Goal: Task Accomplishment & Management: Manage account settings

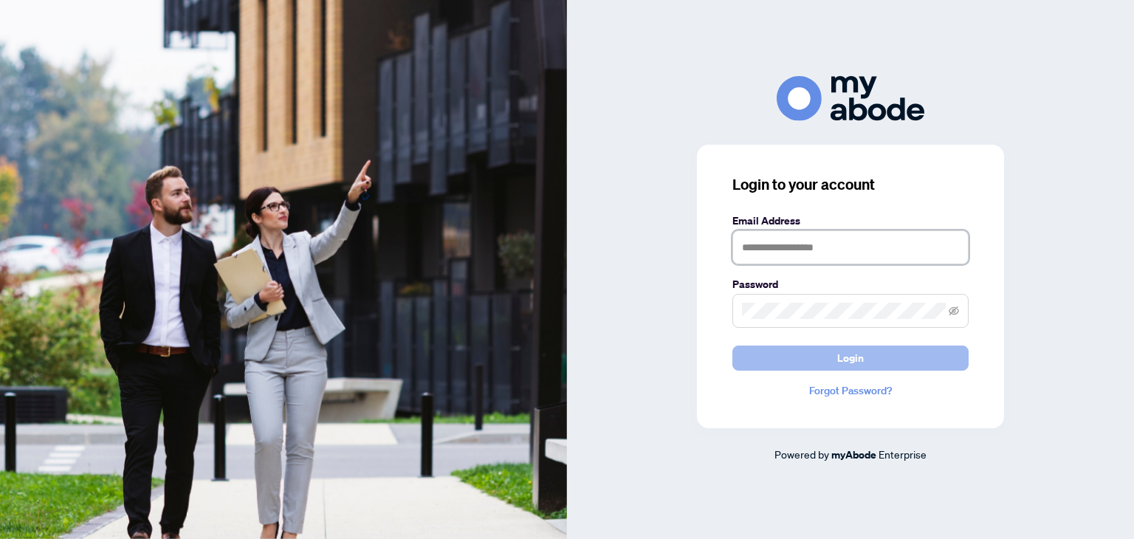
type input "**********"
click at [871, 349] on button "Login" at bounding box center [851, 358] width 236 height 25
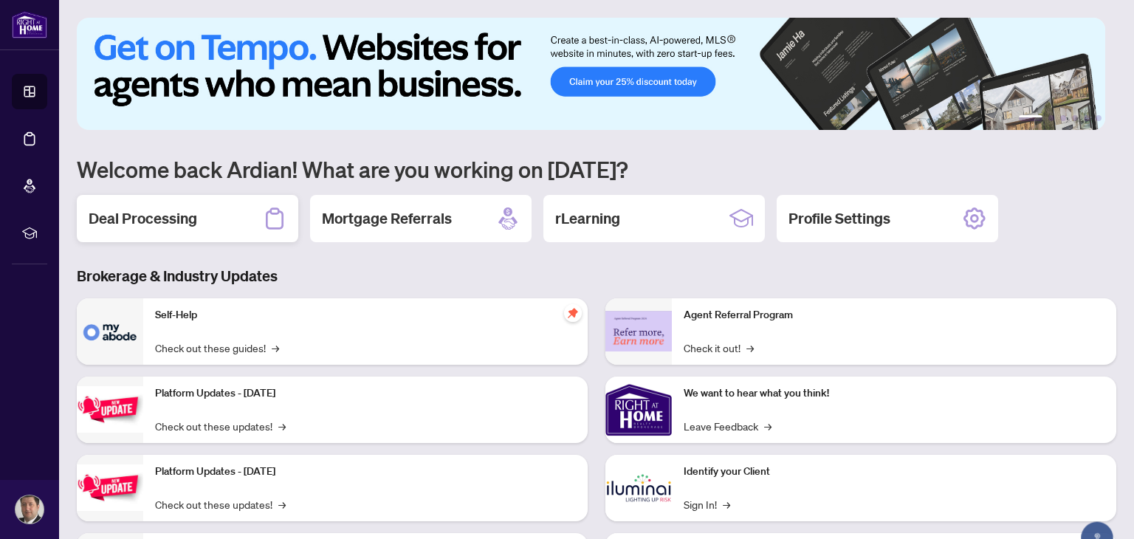
click at [129, 216] on h2 "Deal Processing" at bounding box center [143, 218] width 109 height 21
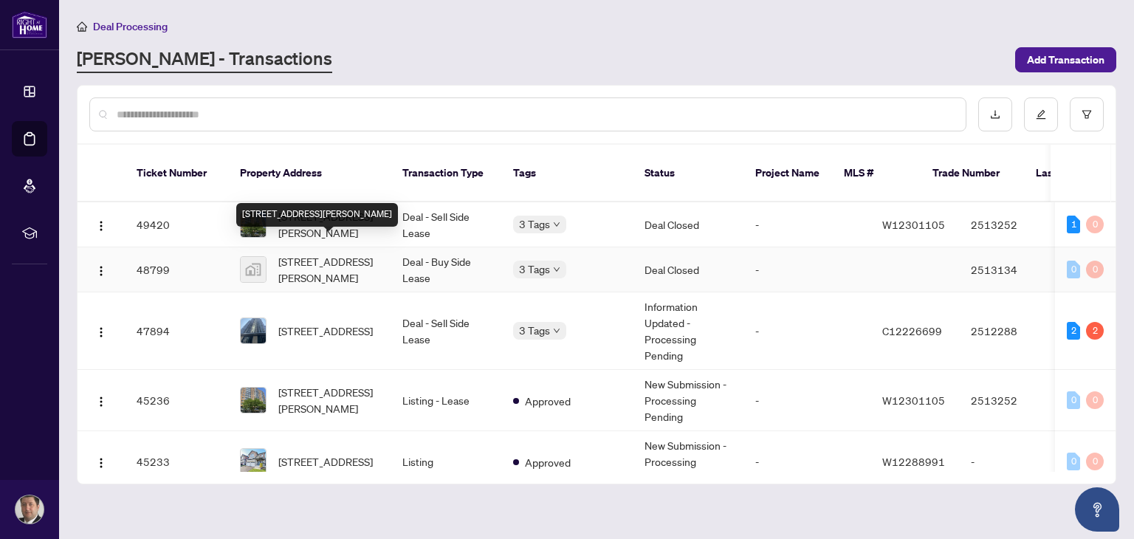
click at [332, 253] on span "519 St Johns Rd, York, Toronto, ON M6S 2L7, Canada" at bounding box center [328, 269] width 100 height 32
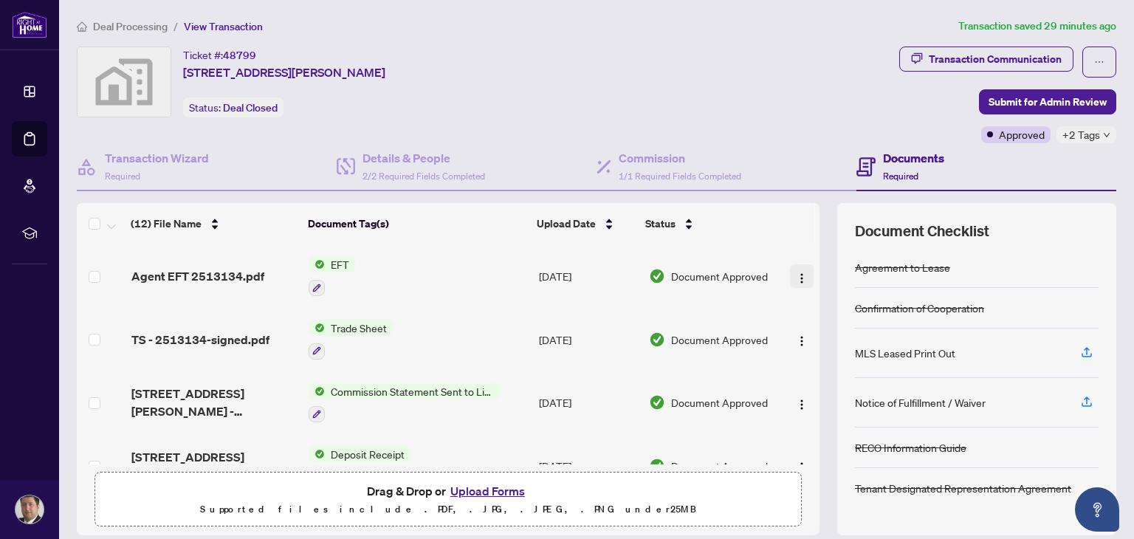
click at [796, 279] on img "button" at bounding box center [802, 279] width 12 height 12
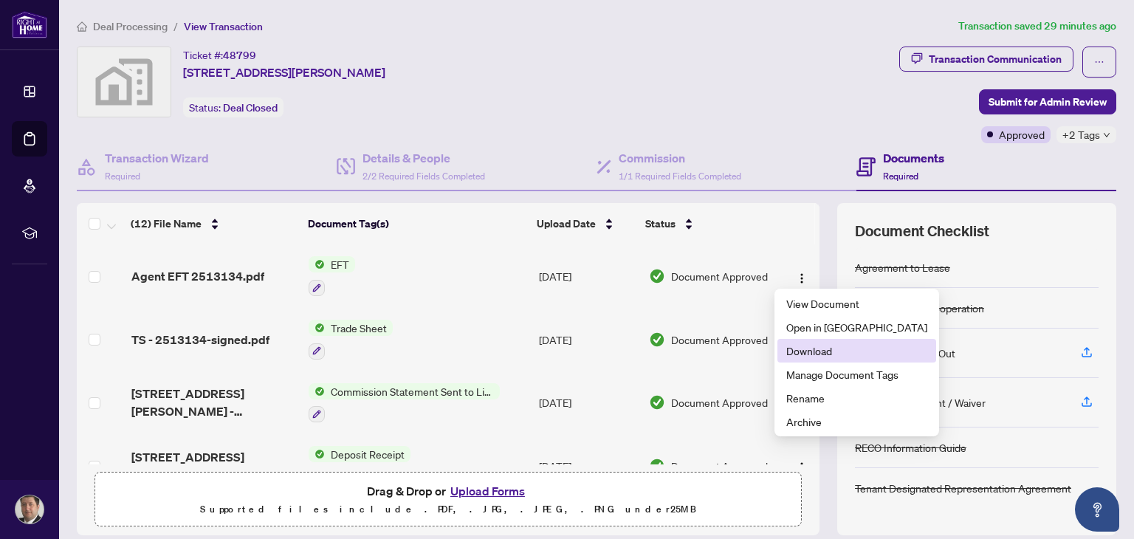
click at [801, 344] on span "Download" at bounding box center [857, 351] width 141 height 16
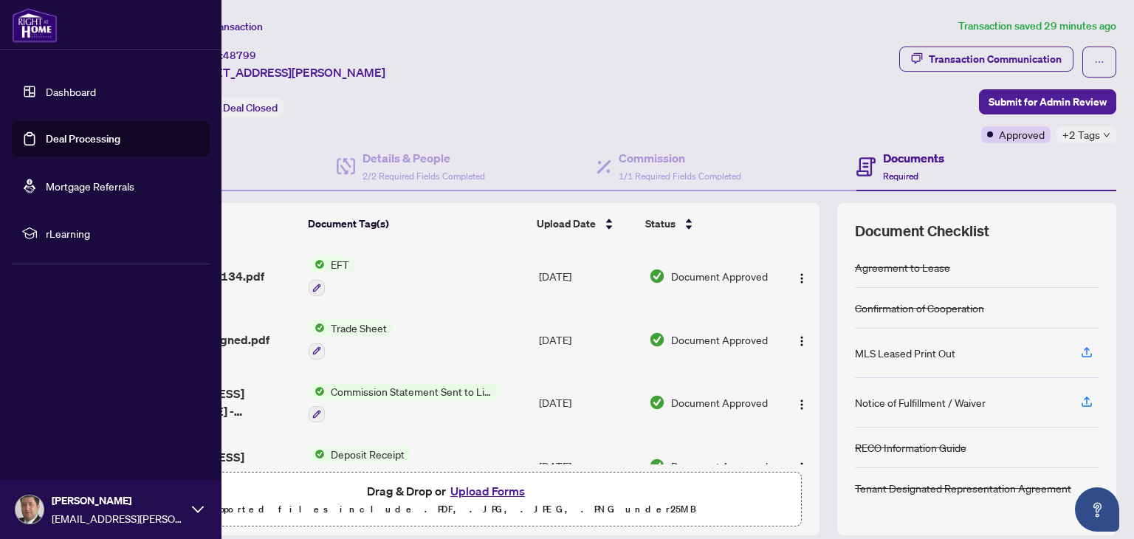
click at [52, 135] on link "Deal Processing" at bounding box center [83, 138] width 75 height 13
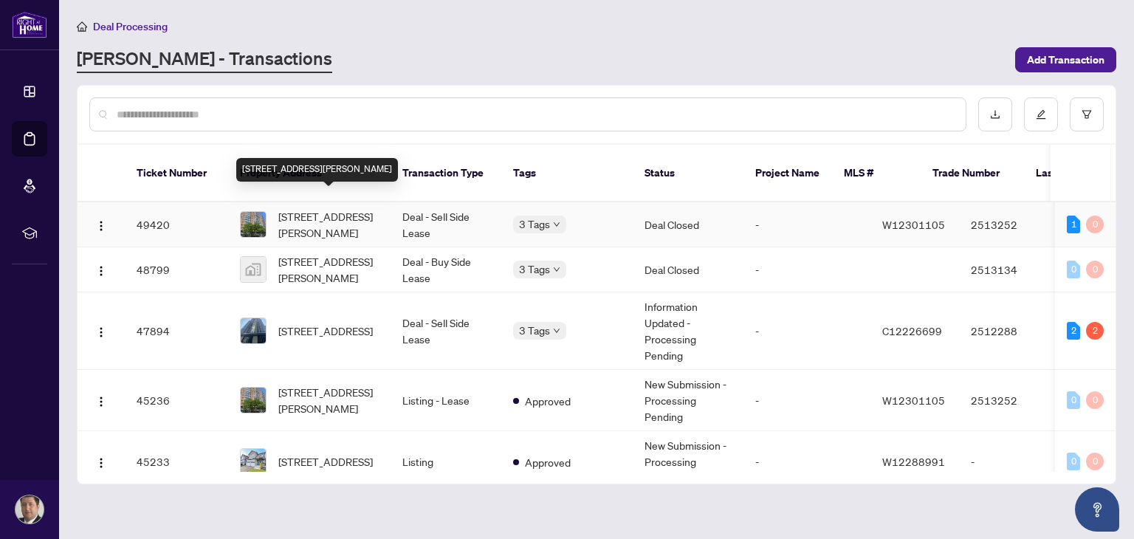
click at [340, 208] on span "302-25 Agnes St, Mississauga, Ontario L5B 3X7, Canada" at bounding box center [328, 224] width 100 height 32
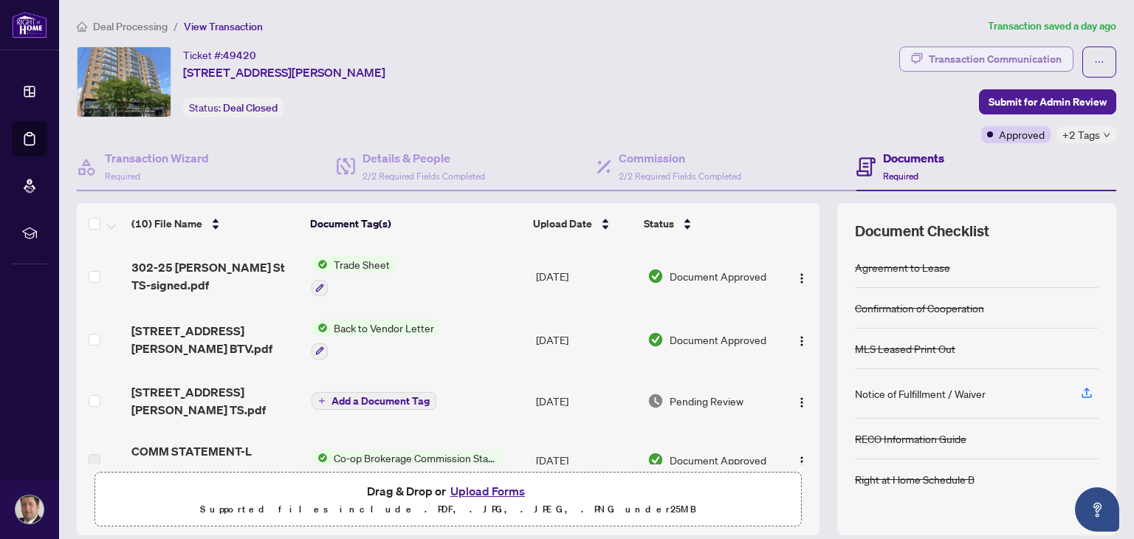
click at [1033, 58] on div "Transaction Communication" at bounding box center [995, 59] width 133 height 24
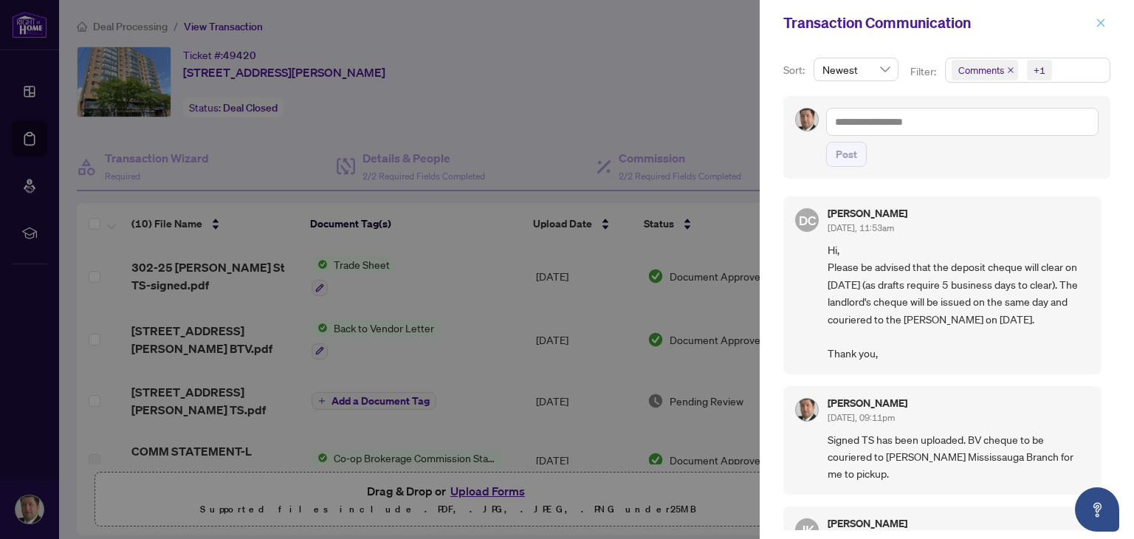
click at [1098, 22] on icon "close" at bounding box center [1101, 23] width 10 height 10
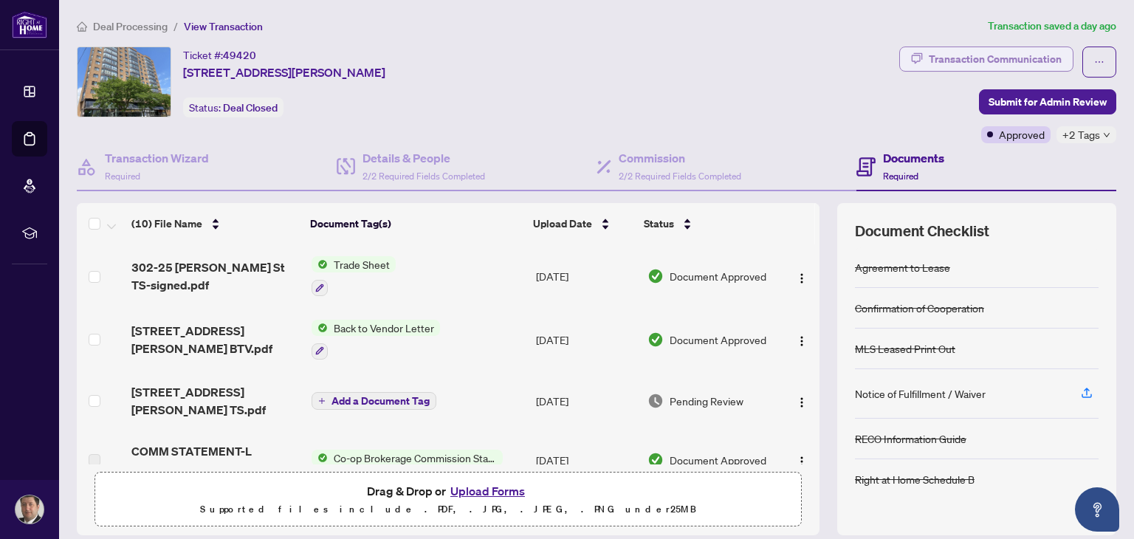
click at [1037, 62] on div "Transaction Communication" at bounding box center [995, 59] width 133 height 24
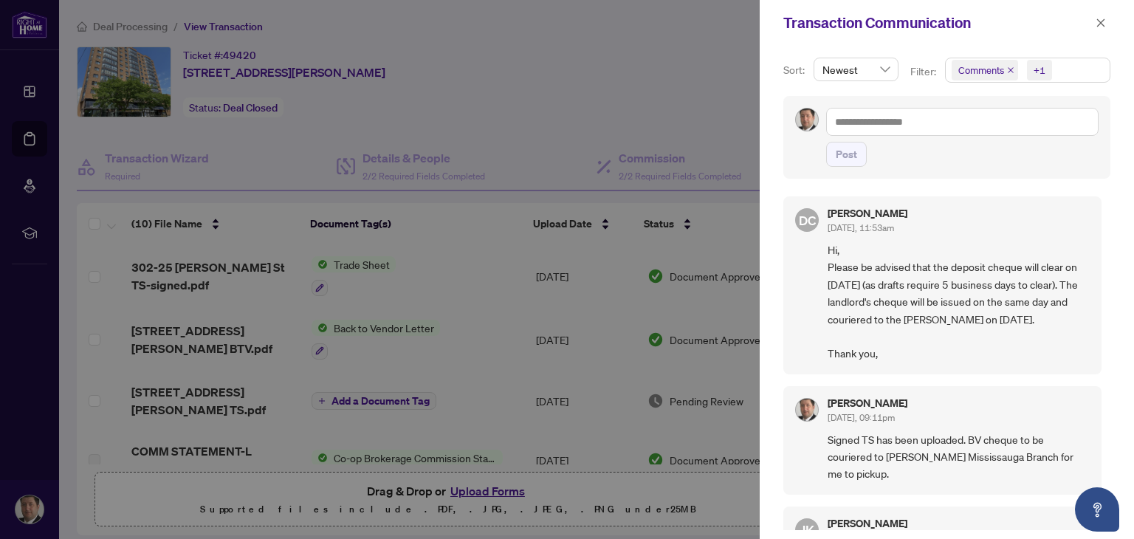
click at [662, 58] on div at bounding box center [567, 269] width 1134 height 539
click at [1104, 24] on icon "close" at bounding box center [1101, 23] width 10 height 10
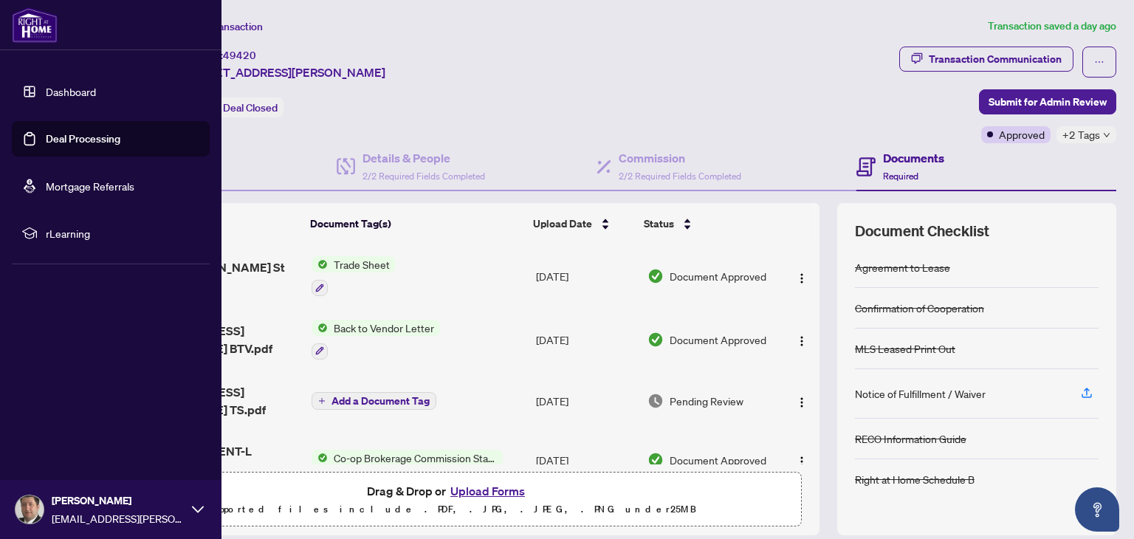
click at [75, 142] on link "Deal Processing" at bounding box center [83, 138] width 75 height 13
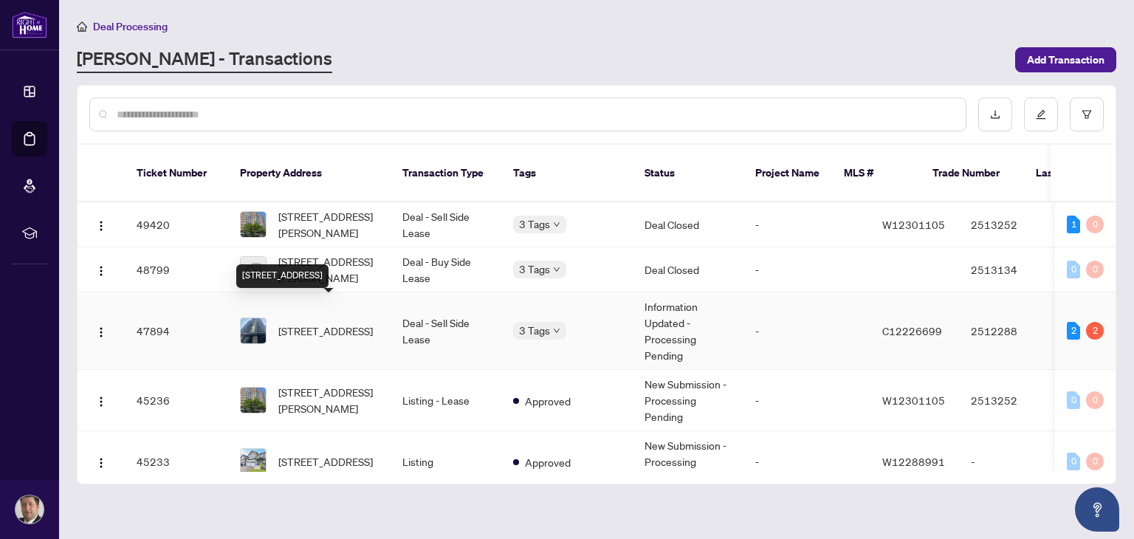
click at [351, 323] on span "6005-11 Yorkville Ave, Toronto, Ontario M4W 0B7, Canada" at bounding box center [325, 331] width 95 height 16
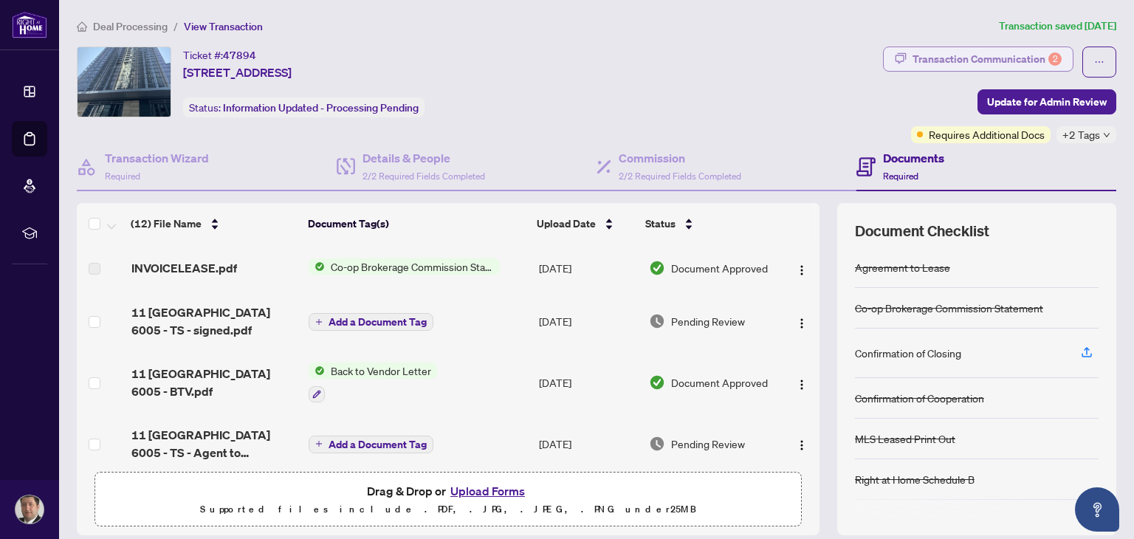
click at [1027, 58] on div "Transaction Communication 2" at bounding box center [987, 59] width 149 height 24
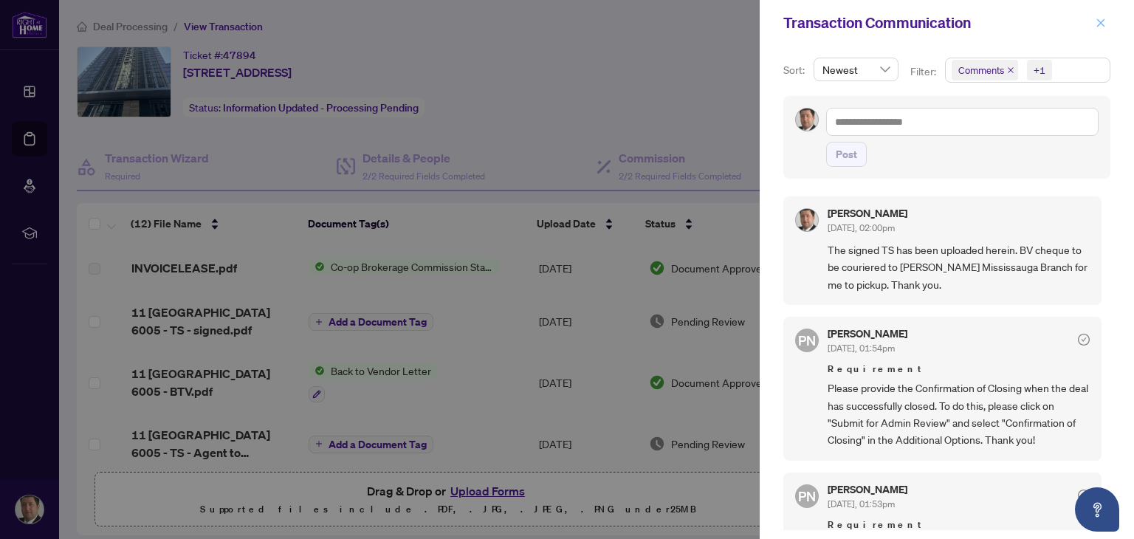
click at [1096, 21] on icon "close" at bounding box center [1101, 23] width 10 height 10
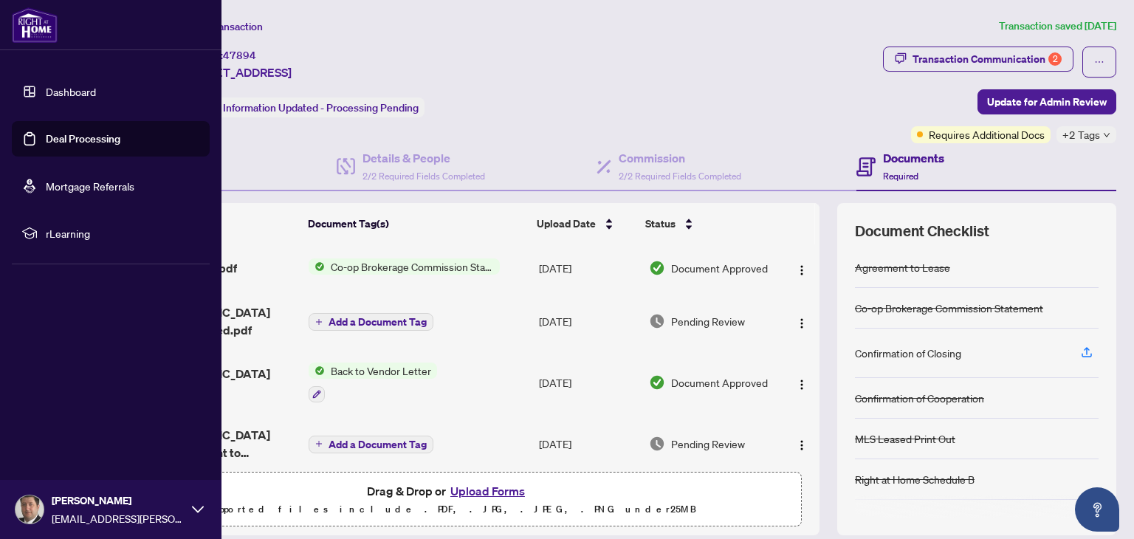
click at [120, 140] on link "Deal Processing" at bounding box center [83, 138] width 75 height 13
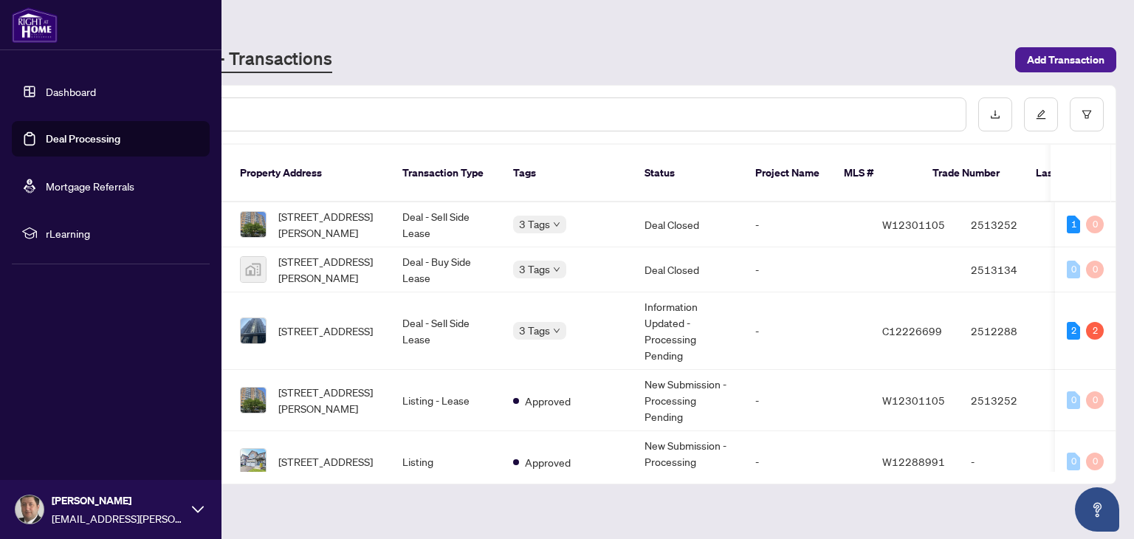
click at [58, 90] on link "Dashboard" at bounding box center [71, 91] width 50 height 13
